Goal: Navigation & Orientation: Find specific page/section

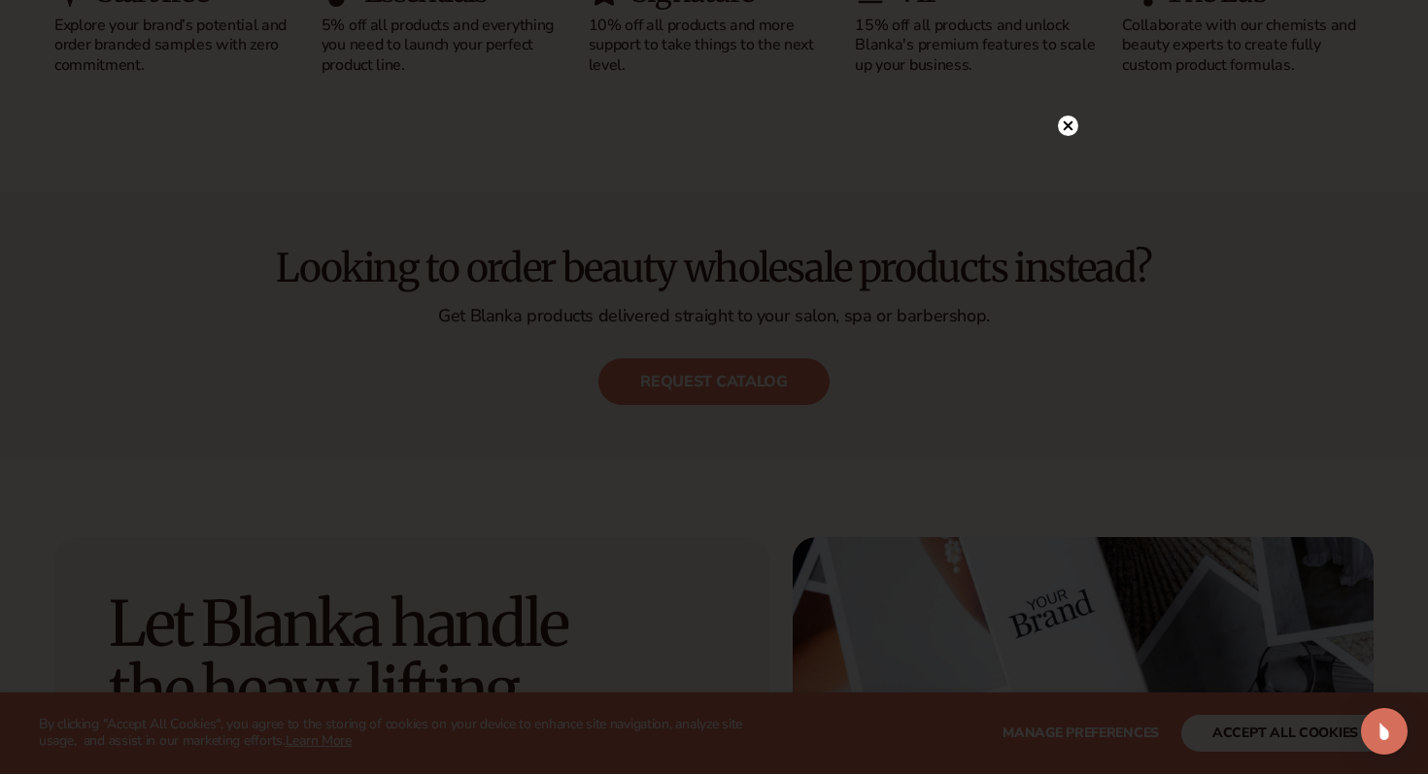
scroll to position [2330, 0]
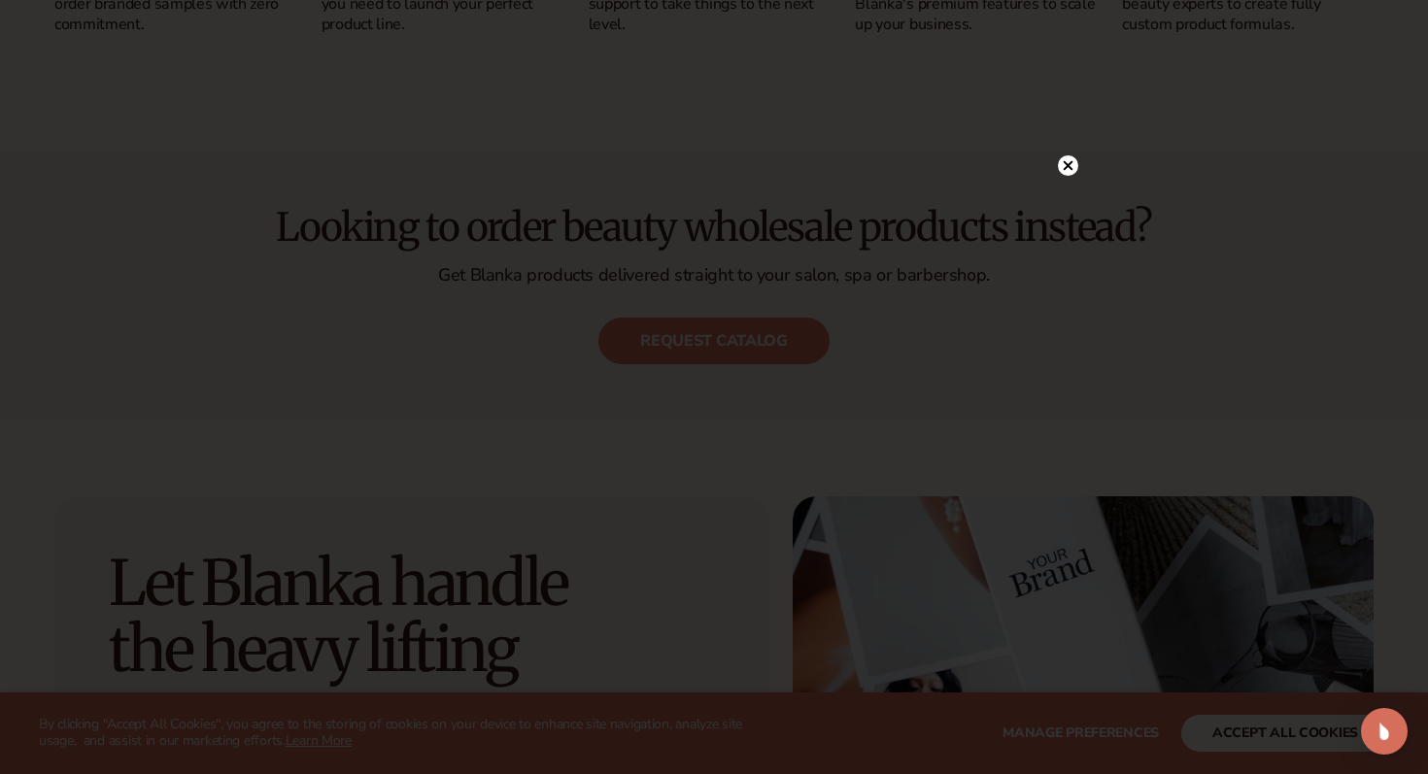
click at [1070, 164] on circle at bounding box center [1068, 165] width 20 height 20
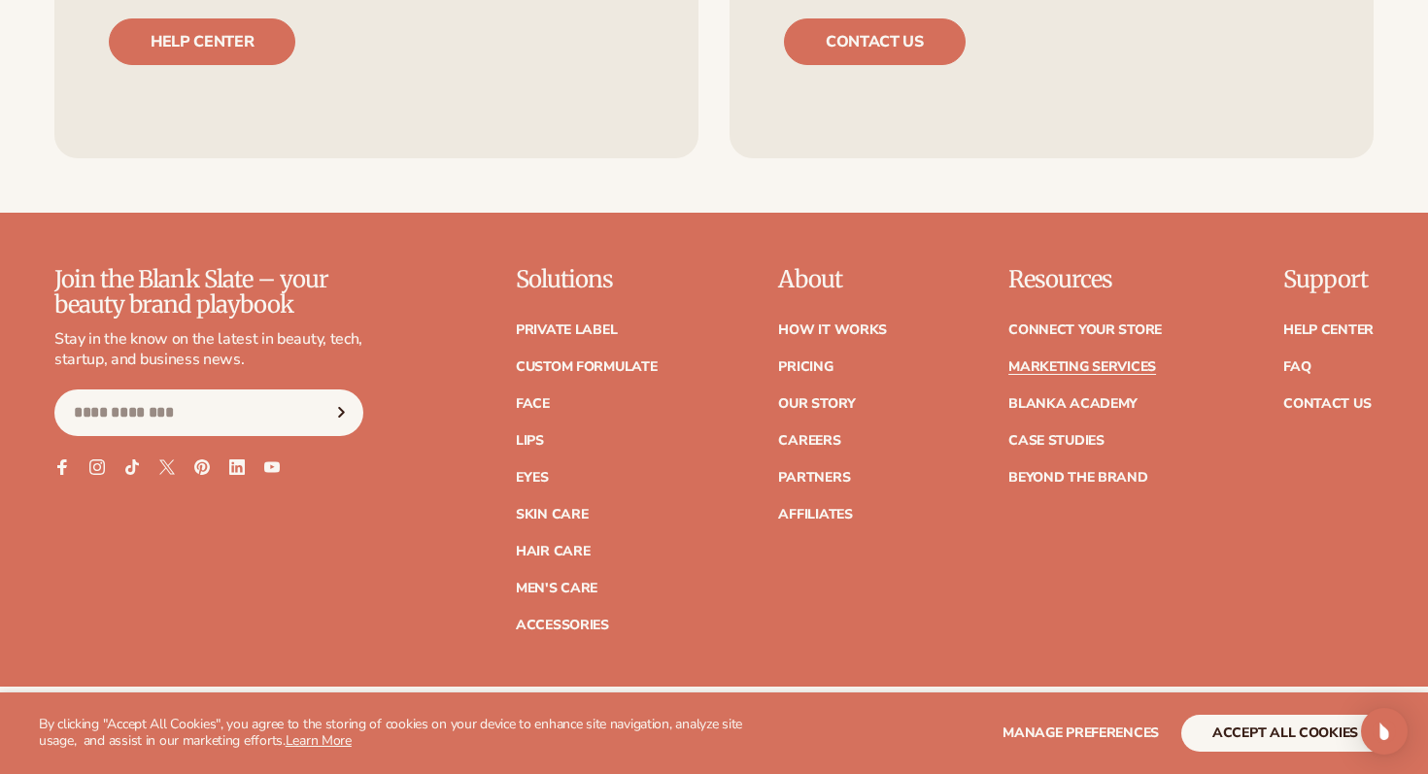
scroll to position [8015, 0]
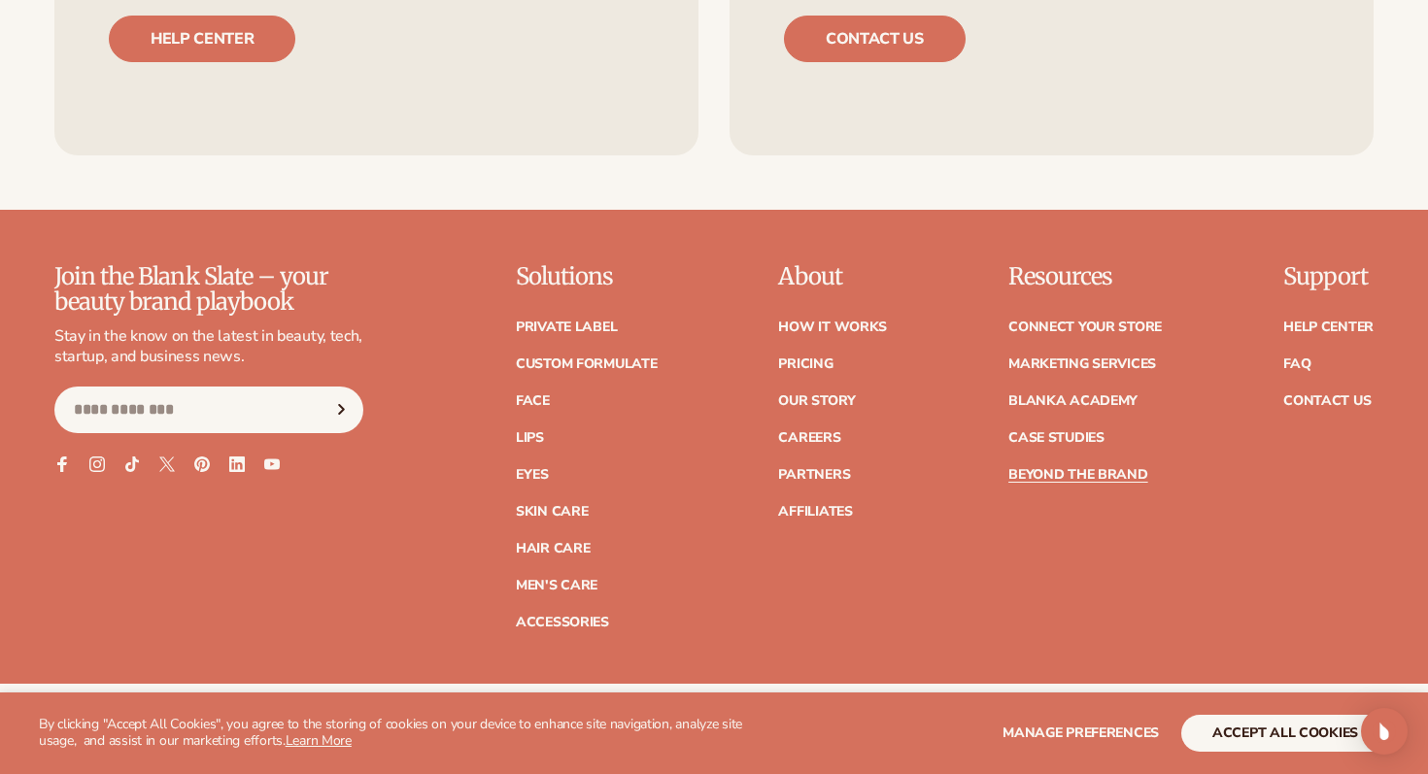
click at [1066, 468] on link "Beyond the brand" at bounding box center [1078, 475] width 140 height 14
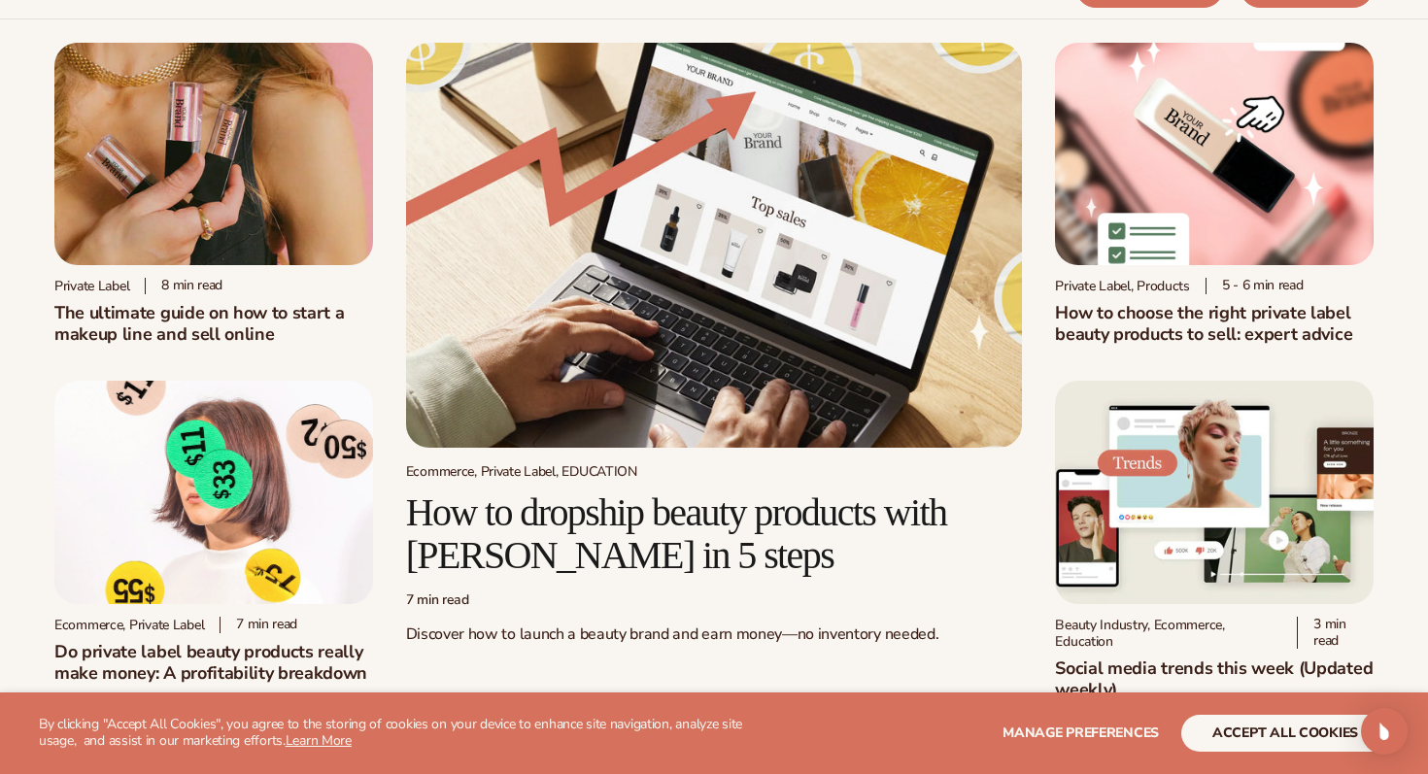
scroll to position [78, 0]
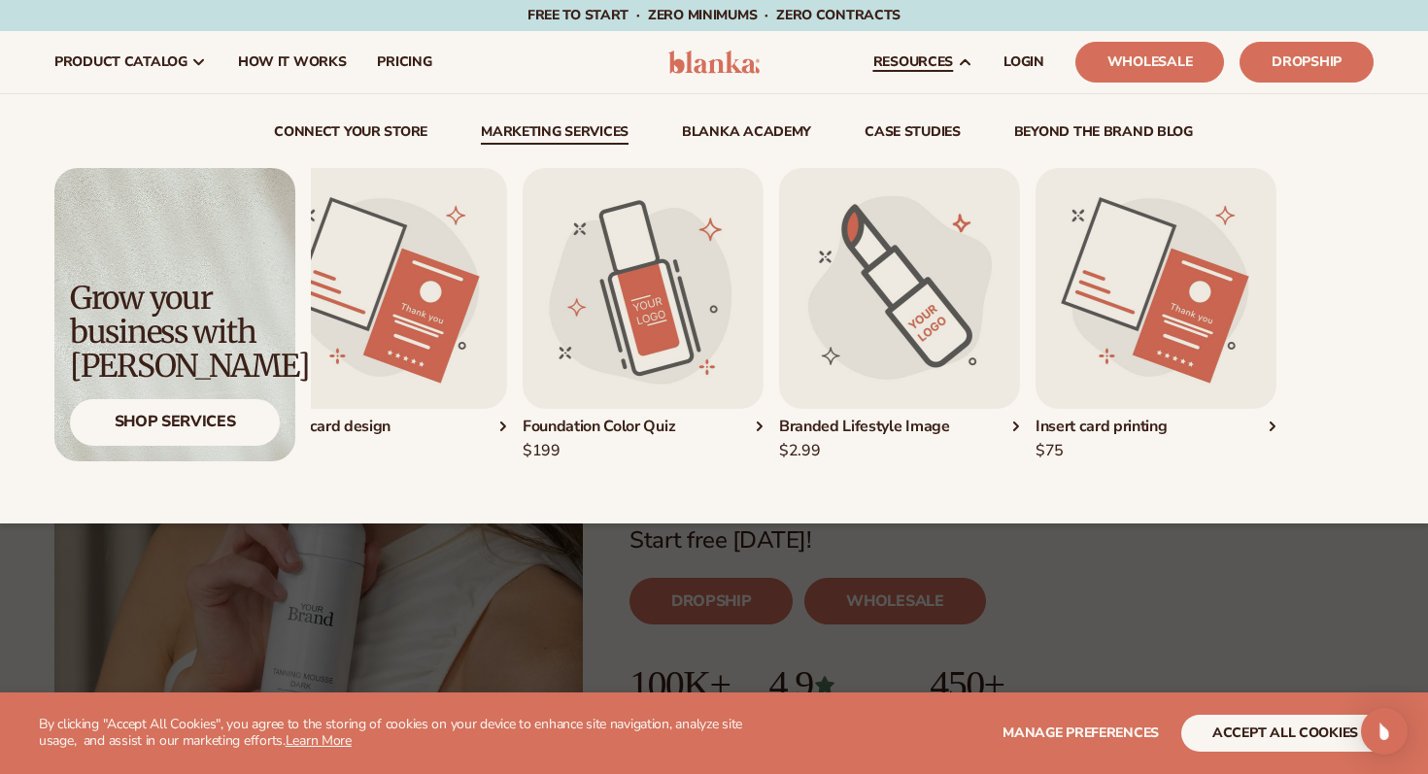
click at [763, 315] on img "3 / 5" at bounding box center [643, 288] width 241 height 241
